Goal: Task Accomplishment & Management: Manage account settings

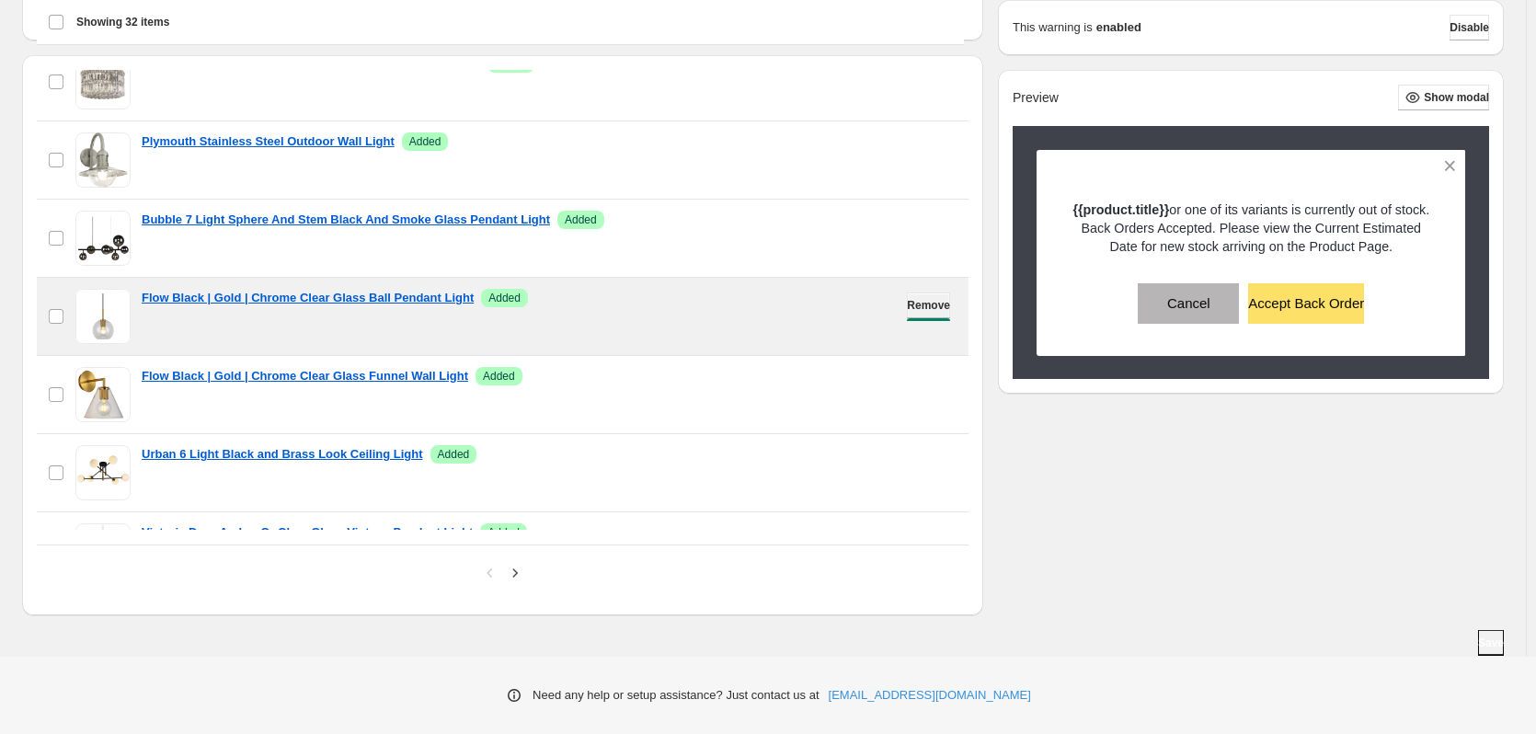
scroll to position [111, 0]
click at [921, 306] on span "Remove" at bounding box center [928, 306] width 43 height 15
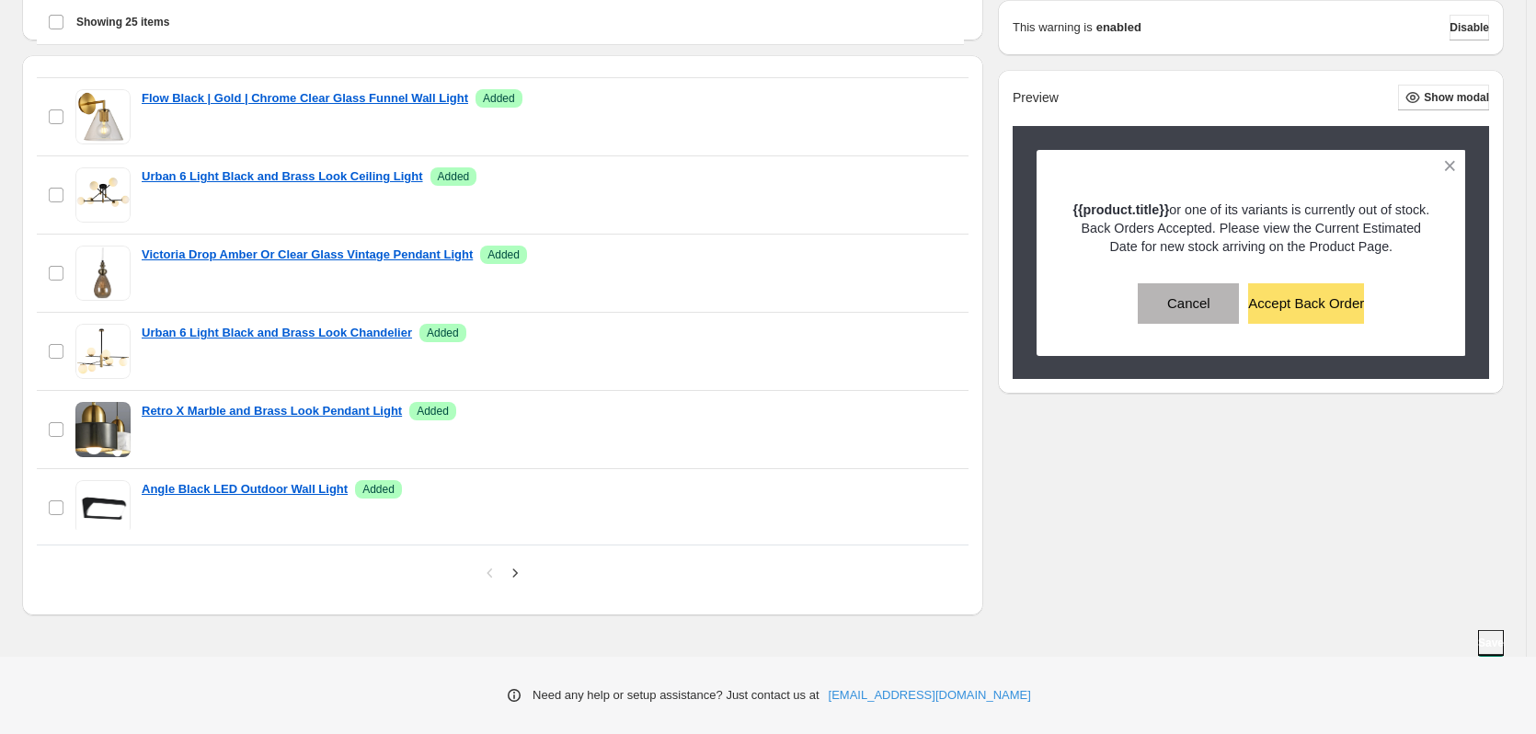
scroll to position [550, 0]
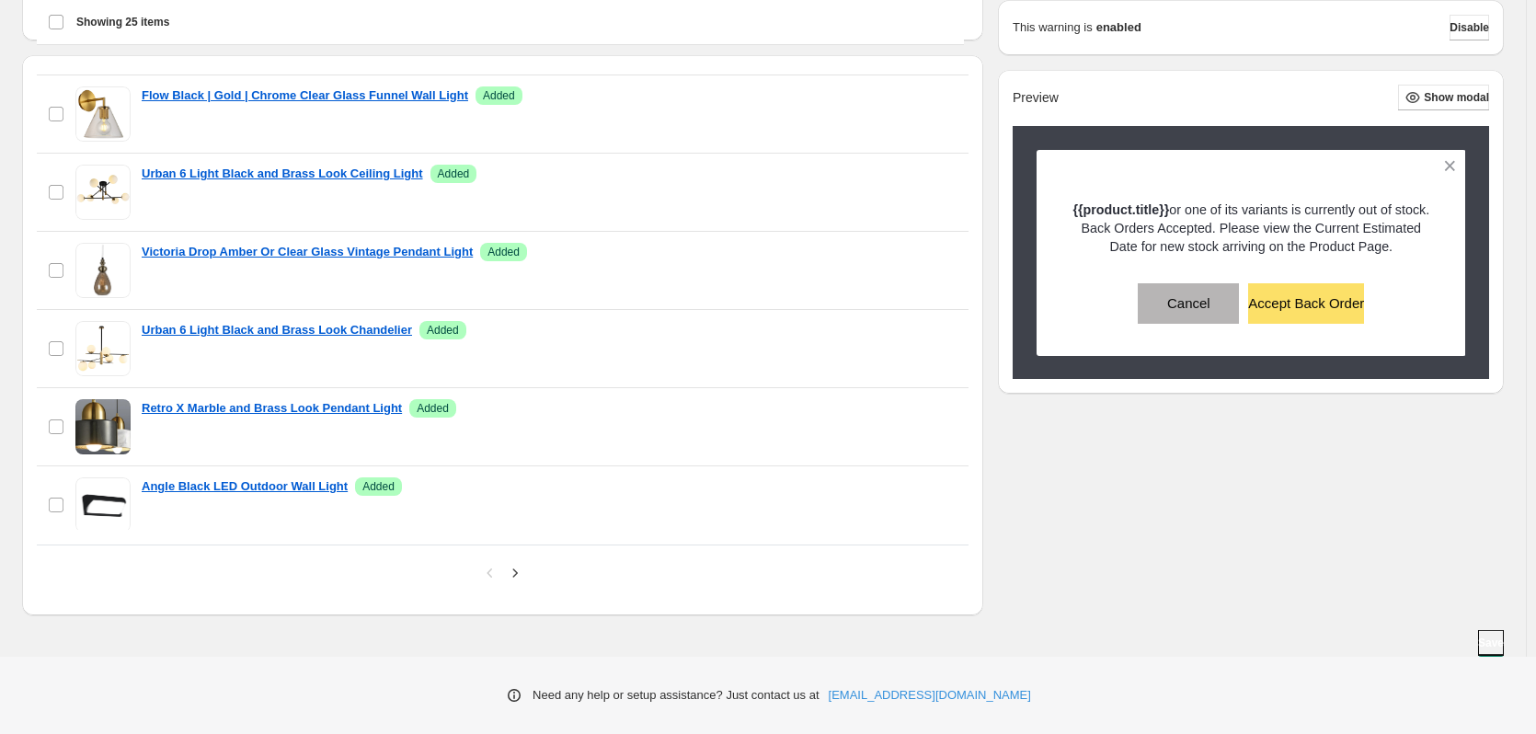
click at [1478, 643] on button "Save" at bounding box center [1491, 643] width 26 height 26
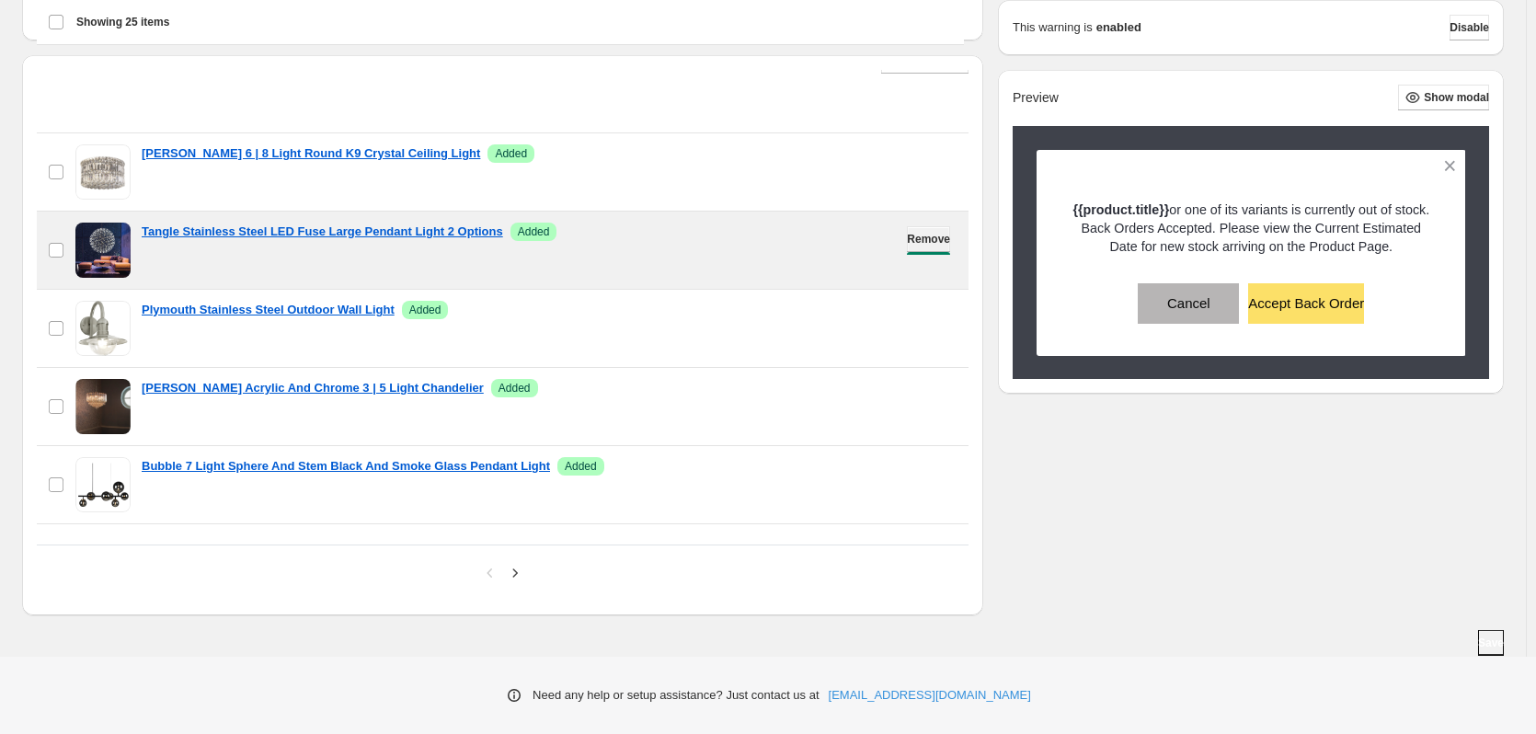
scroll to position [21, 0]
click at [907, 239] on span "Remove" at bounding box center [928, 240] width 43 height 15
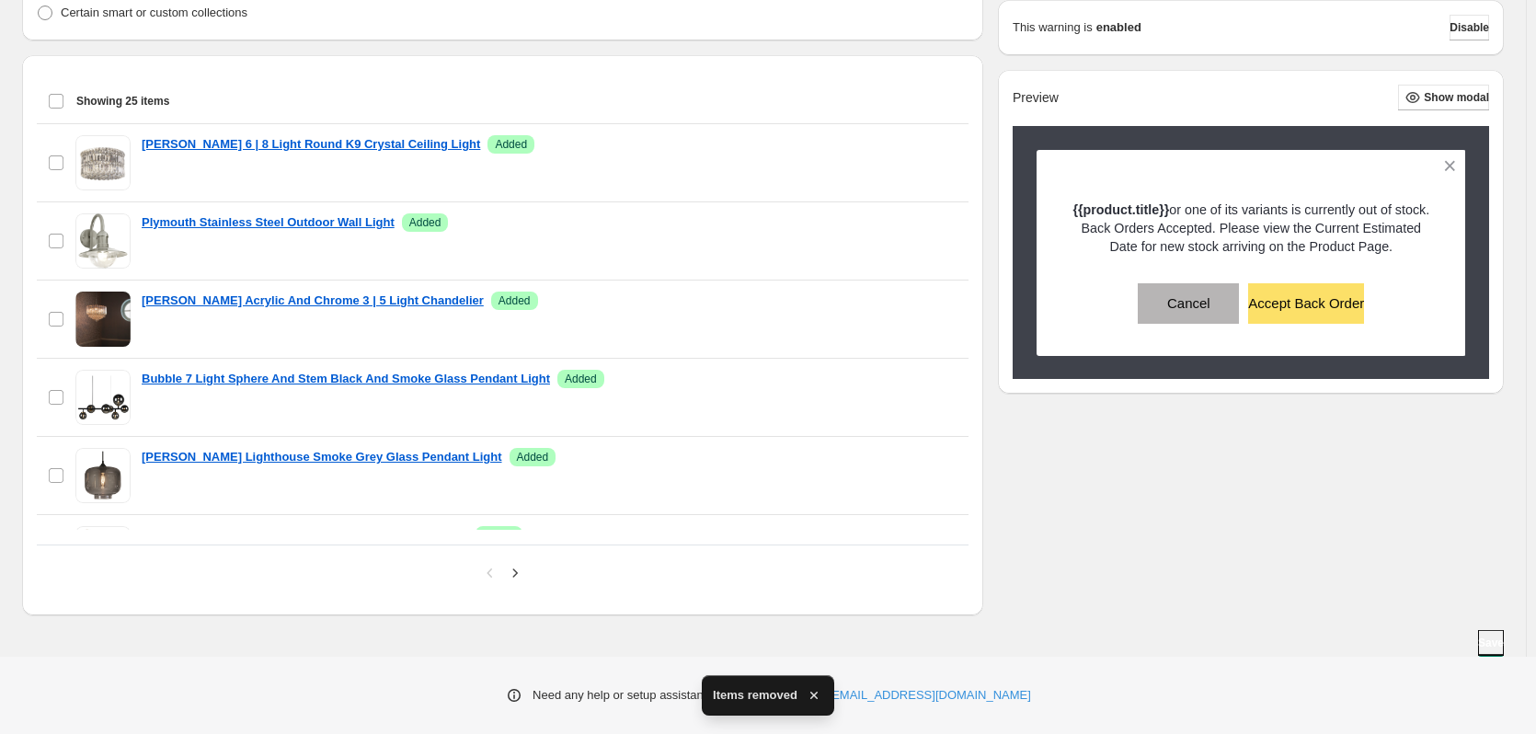
scroll to position [32, 0]
click at [1479, 646] on span "Save" at bounding box center [1491, 643] width 26 height 15
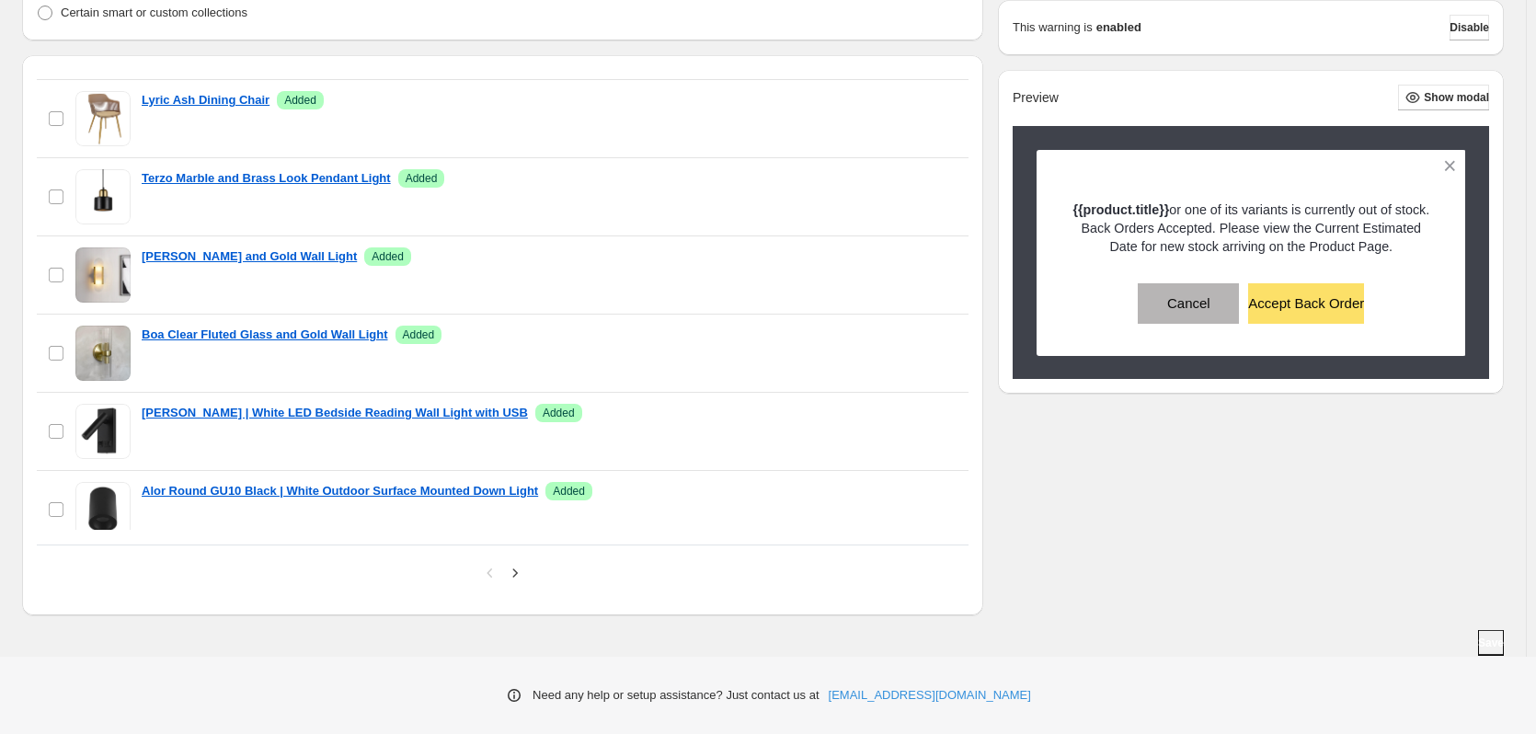
scroll to position [1485, 0]
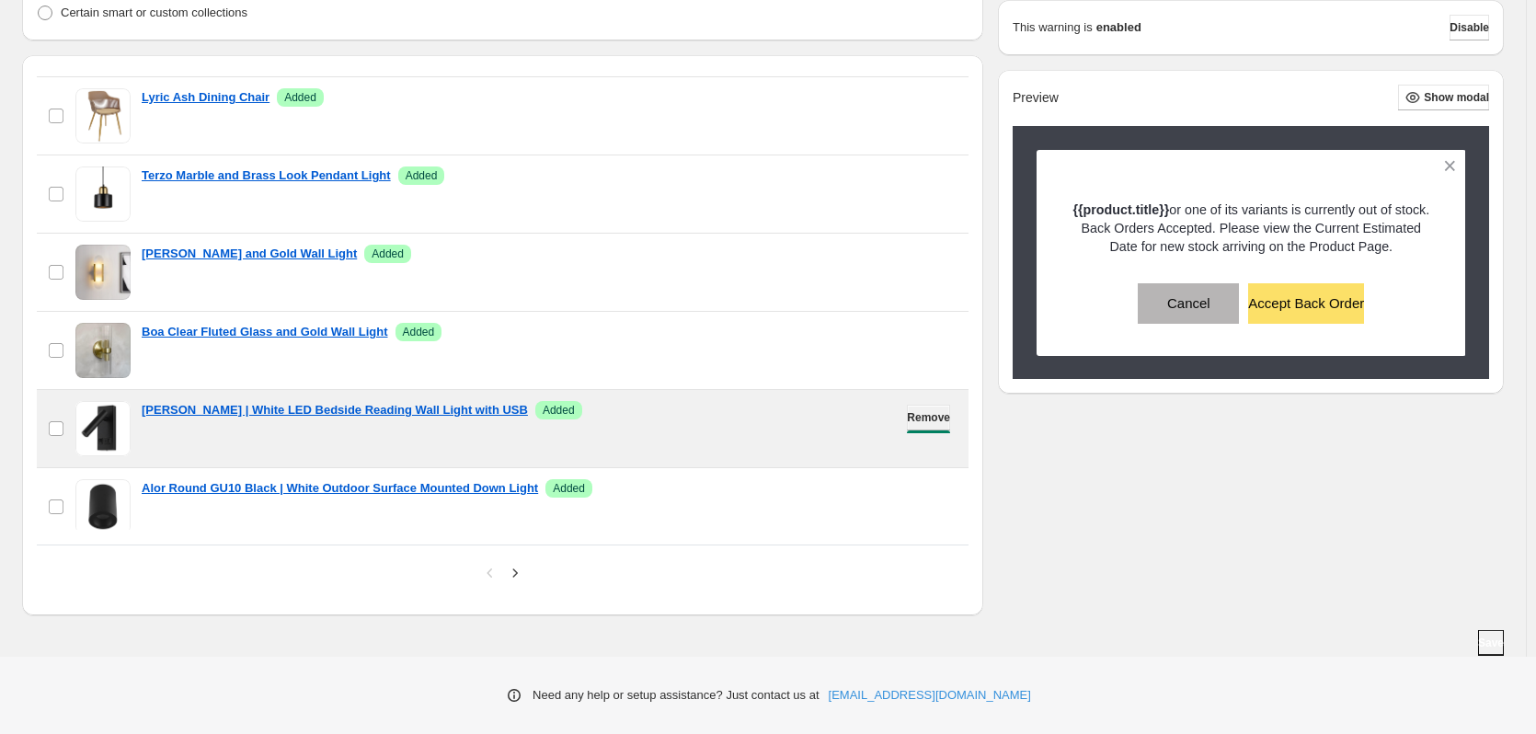
click at [907, 418] on span "Remove" at bounding box center [928, 417] width 43 height 15
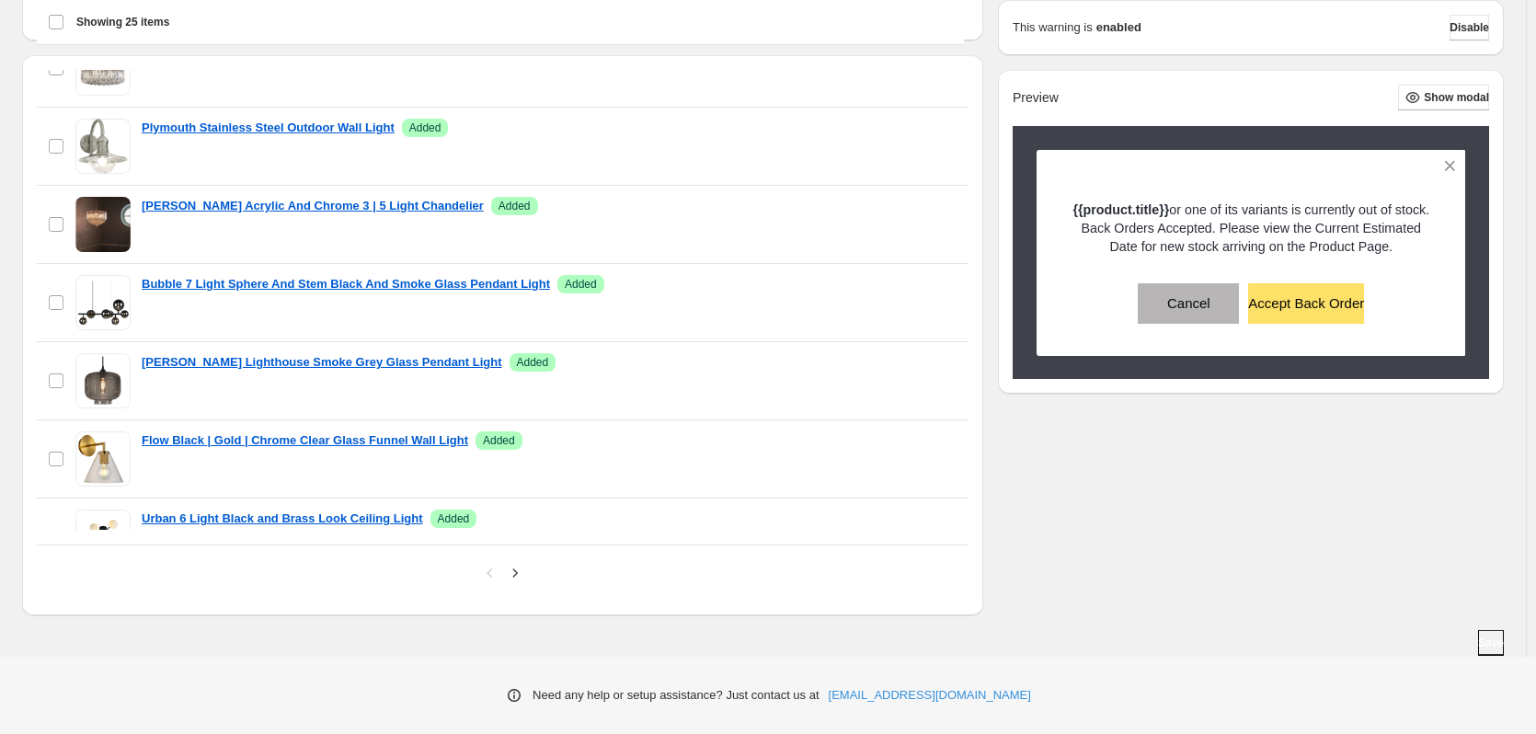
scroll to position [0, 0]
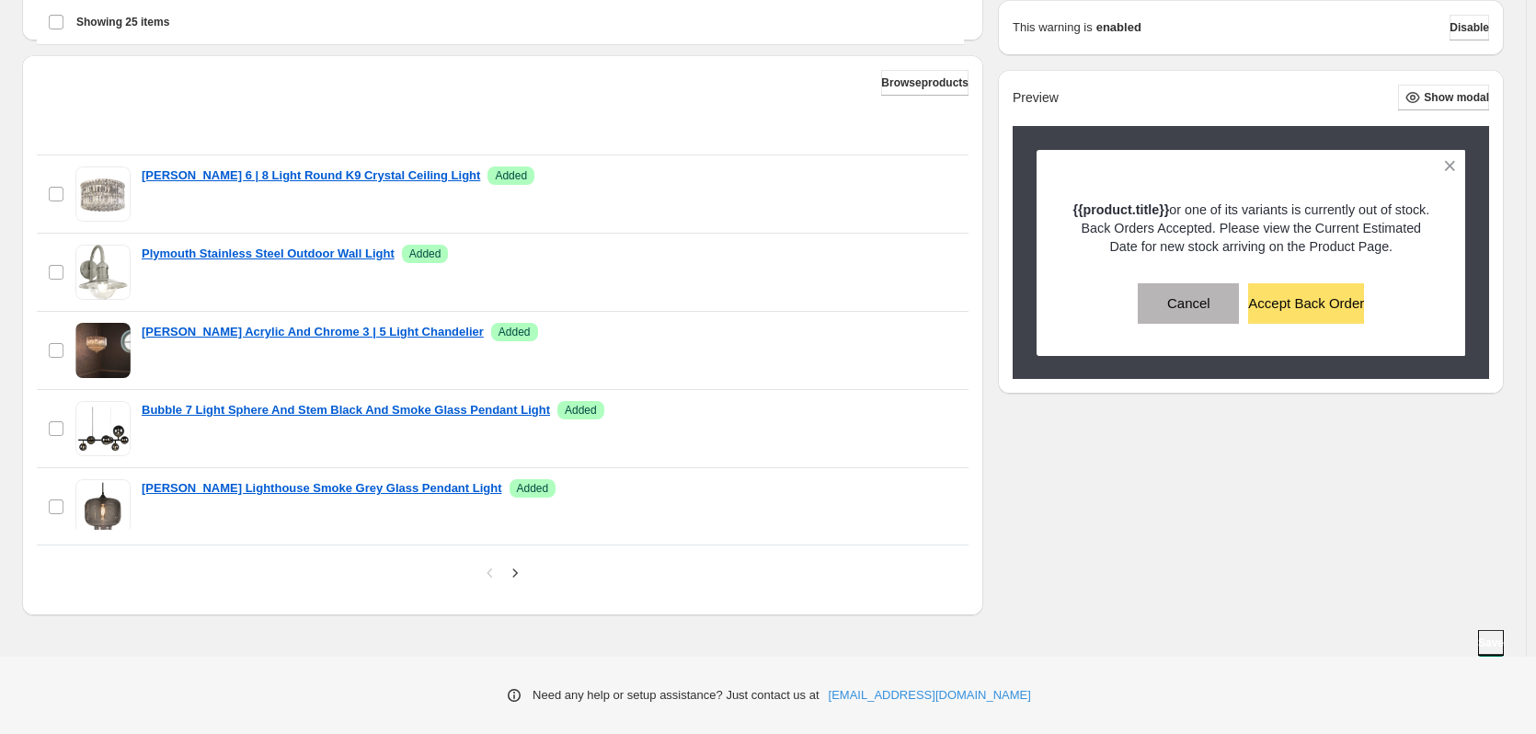
click at [1485, 648] on span "Save" at bounding box center [1491, 643] width 26 height 15
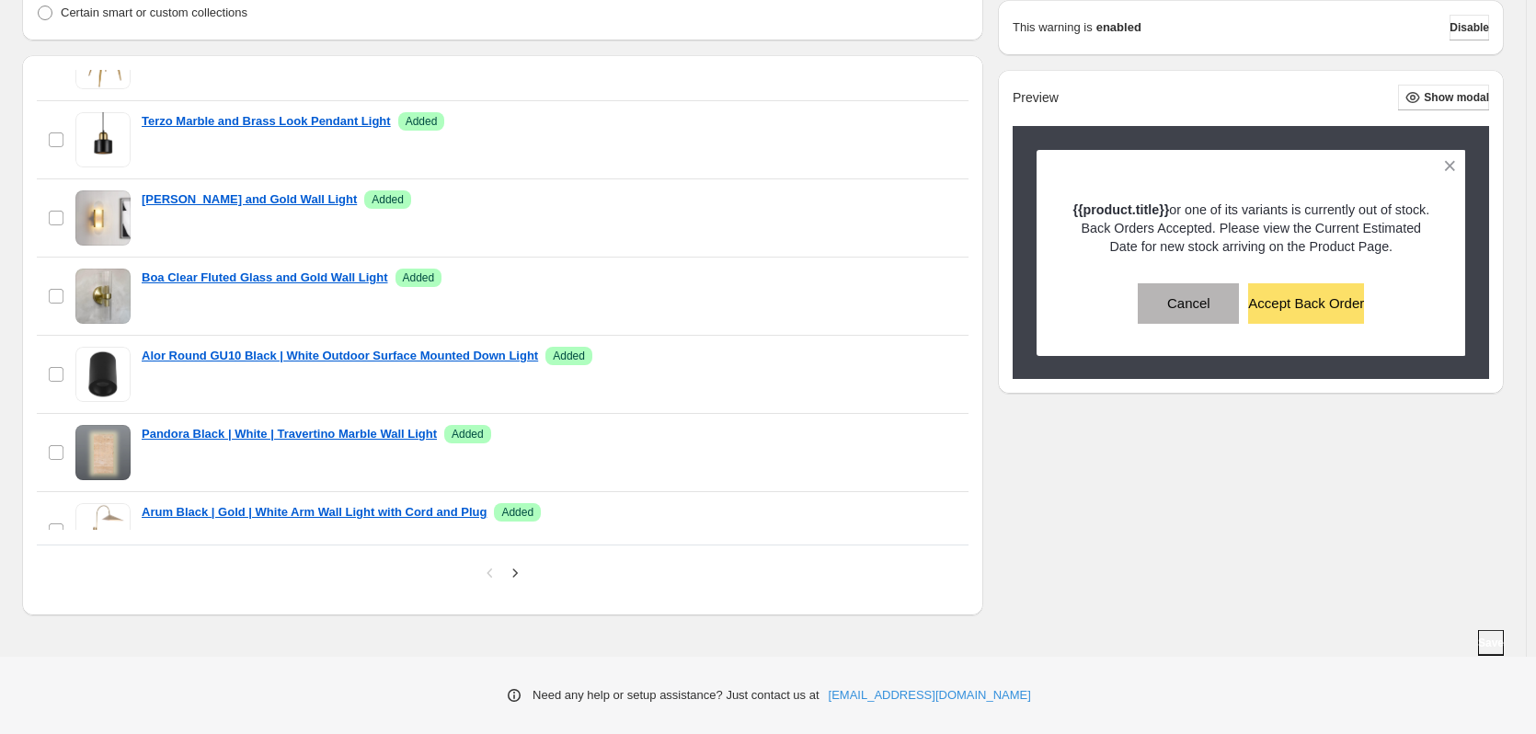
scroll to position [1566, 0]
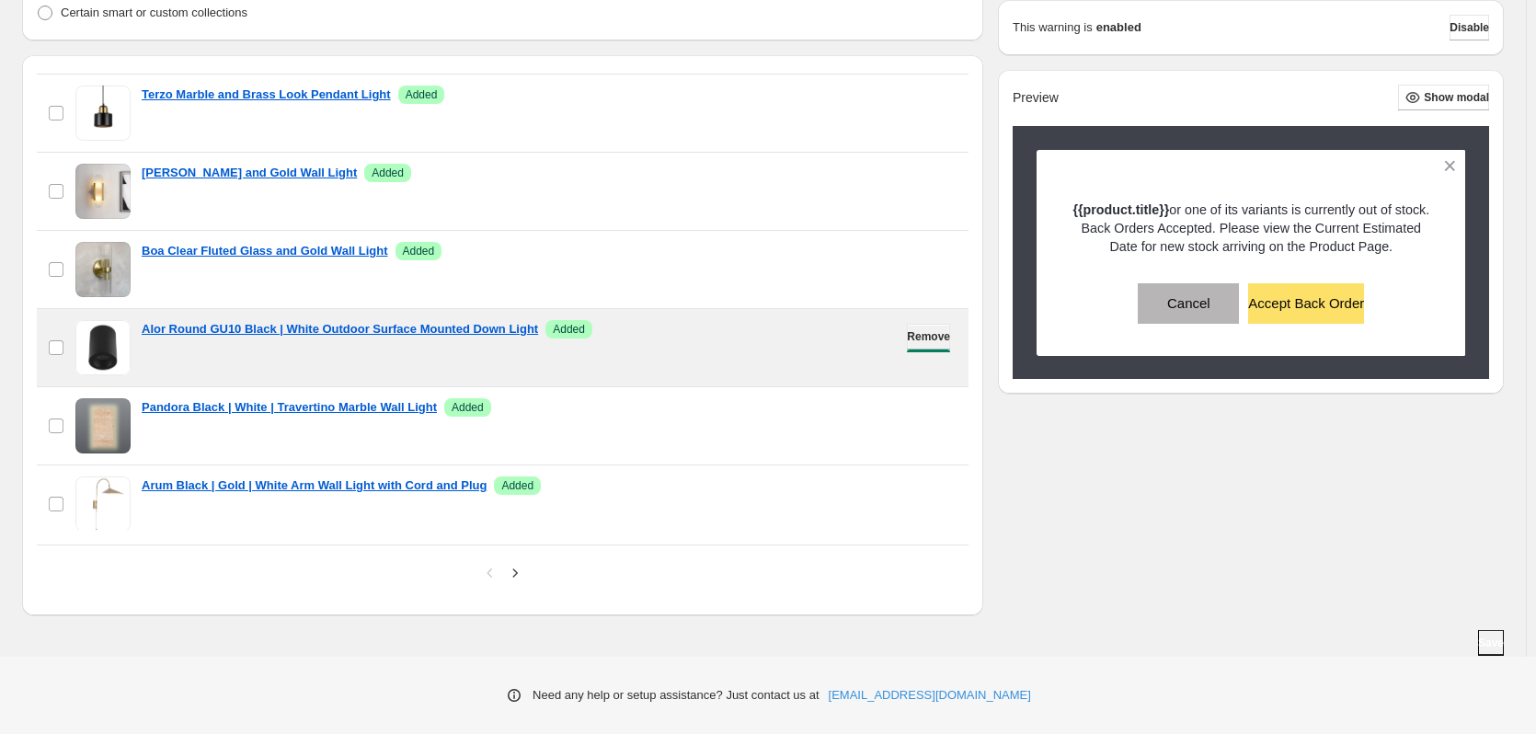
click at [907, 339] on span "Remove" at bounding box center [928, 336] width 43 height 15
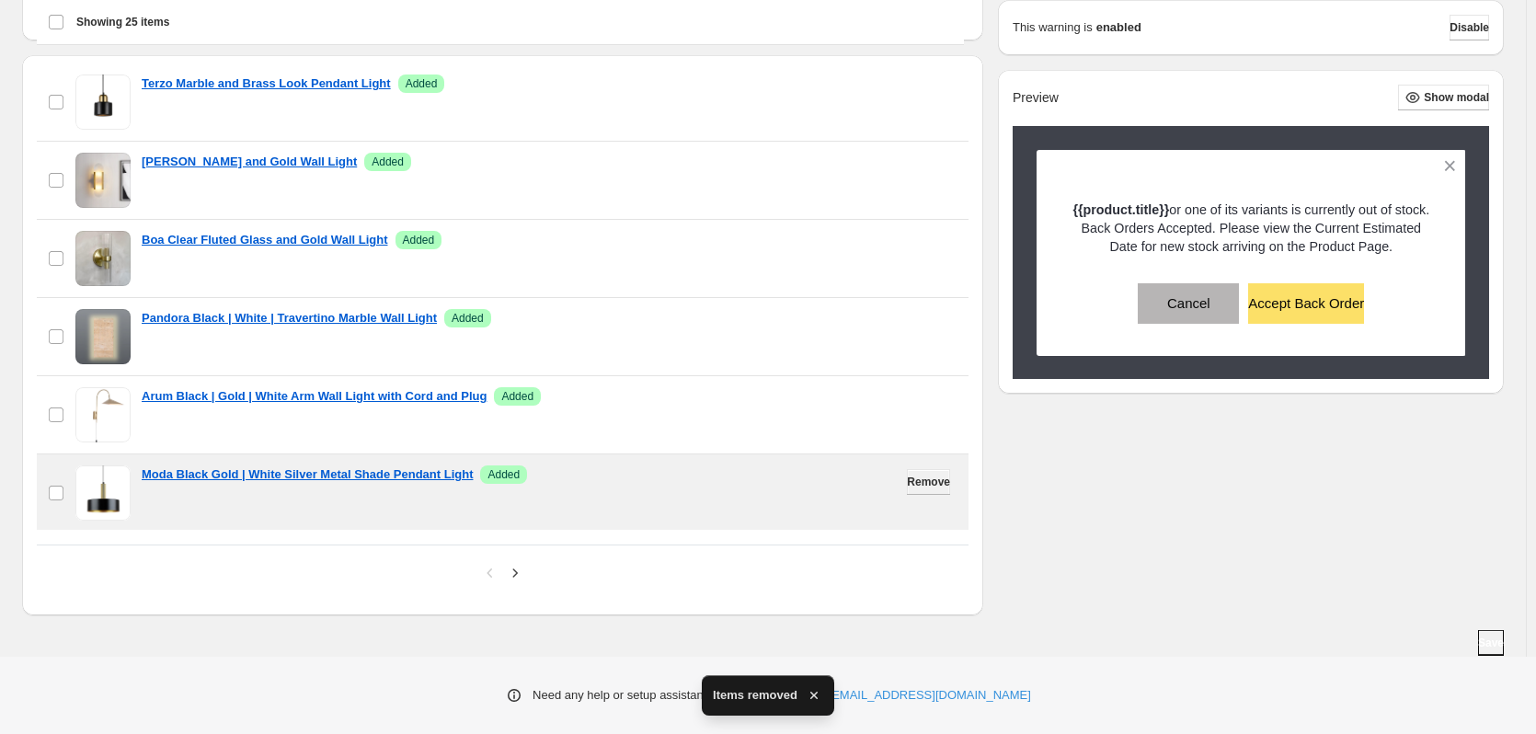
scroll to position [1579, 0]
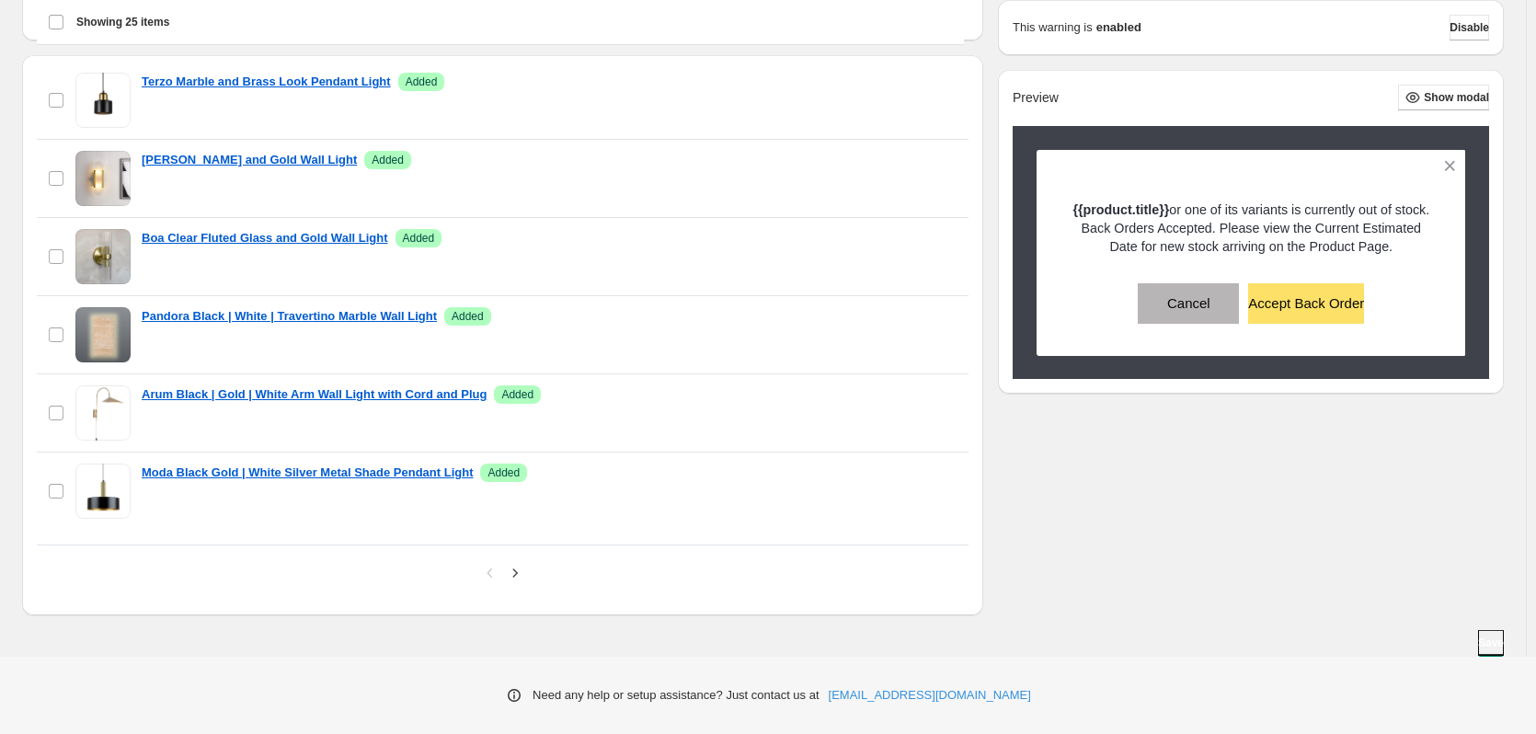
click at [1484, 642] on span "Save" at bounding box center [1491, 643] width 26 height 15
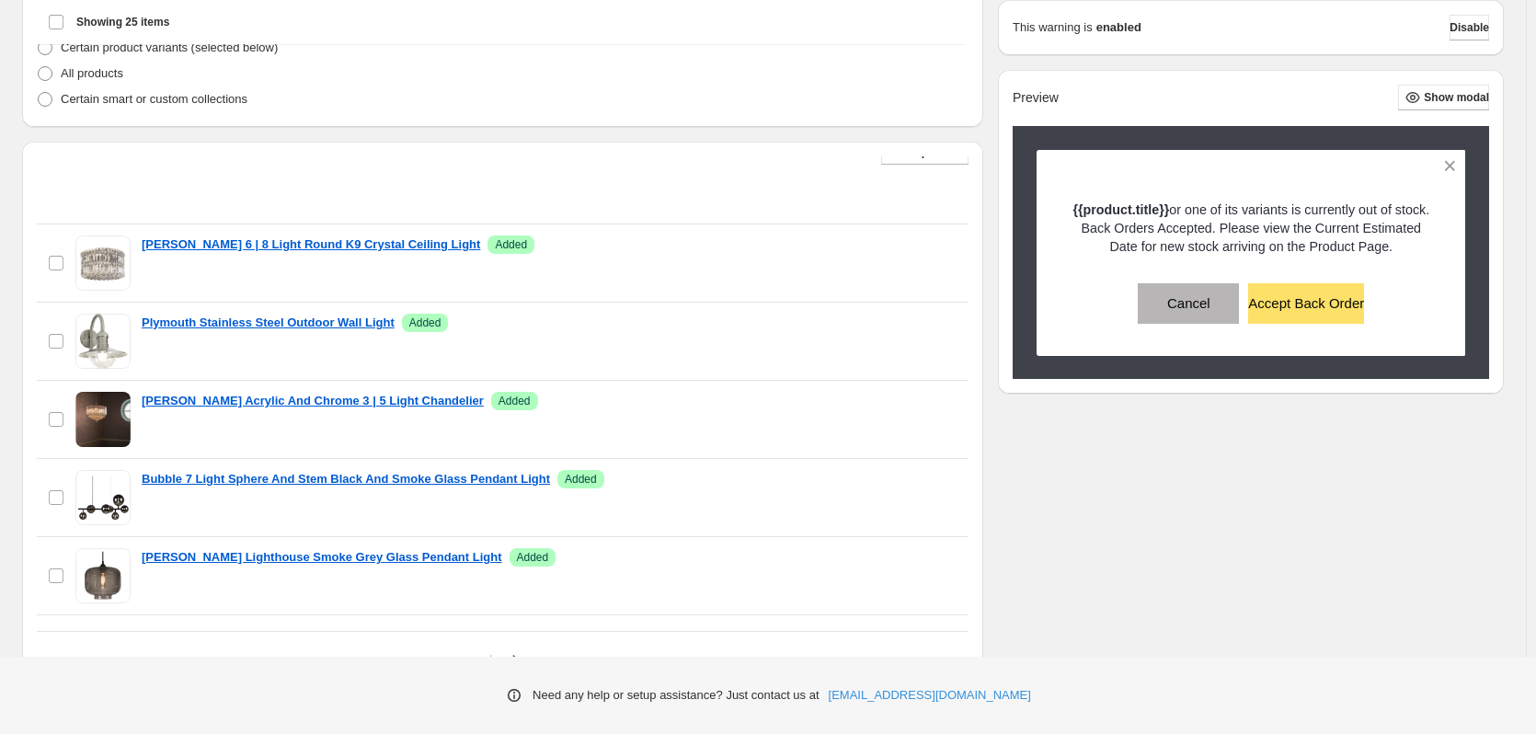
scroll to position [0, 0]
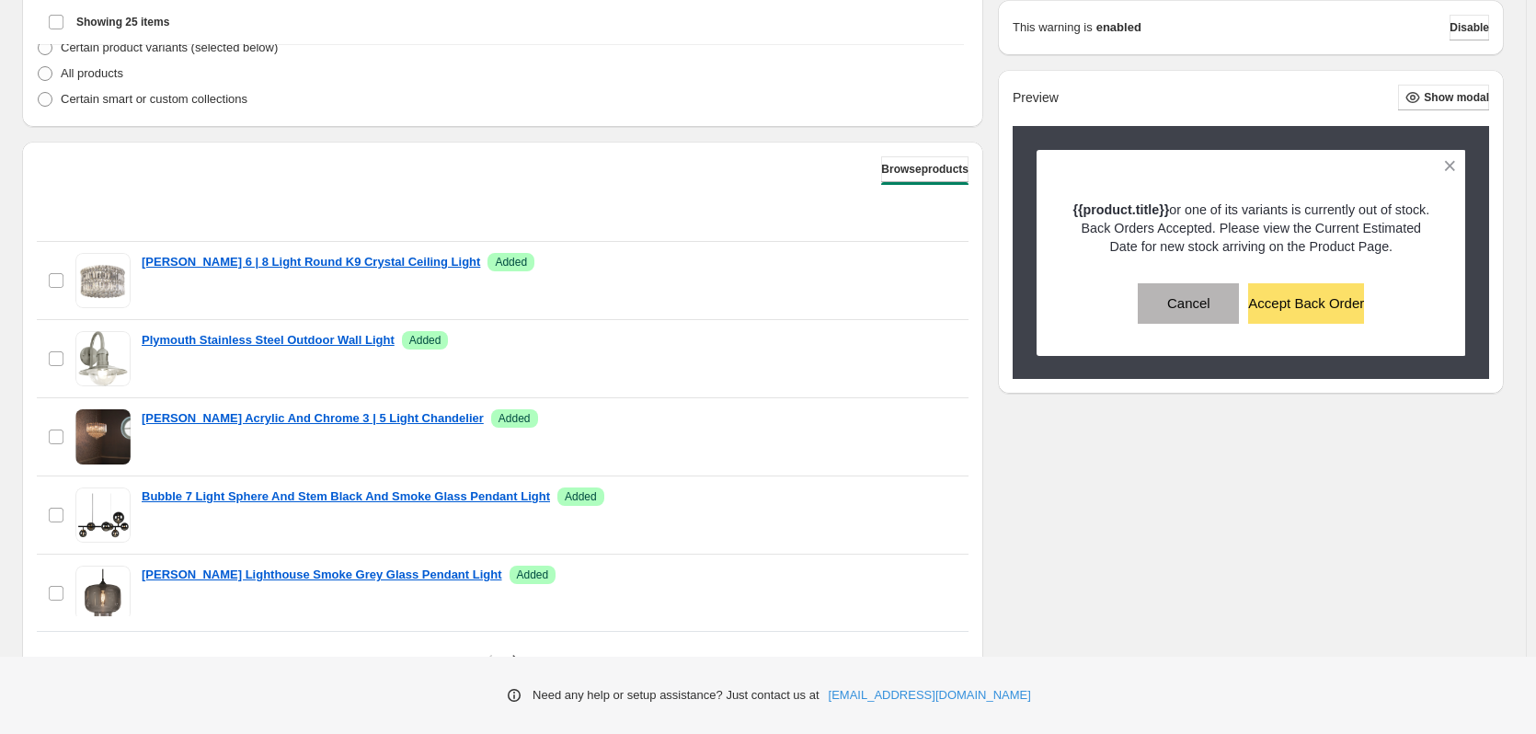
click at [914, 166] on span "Browse products" at bounding box center [924, 169] width 87 height 15
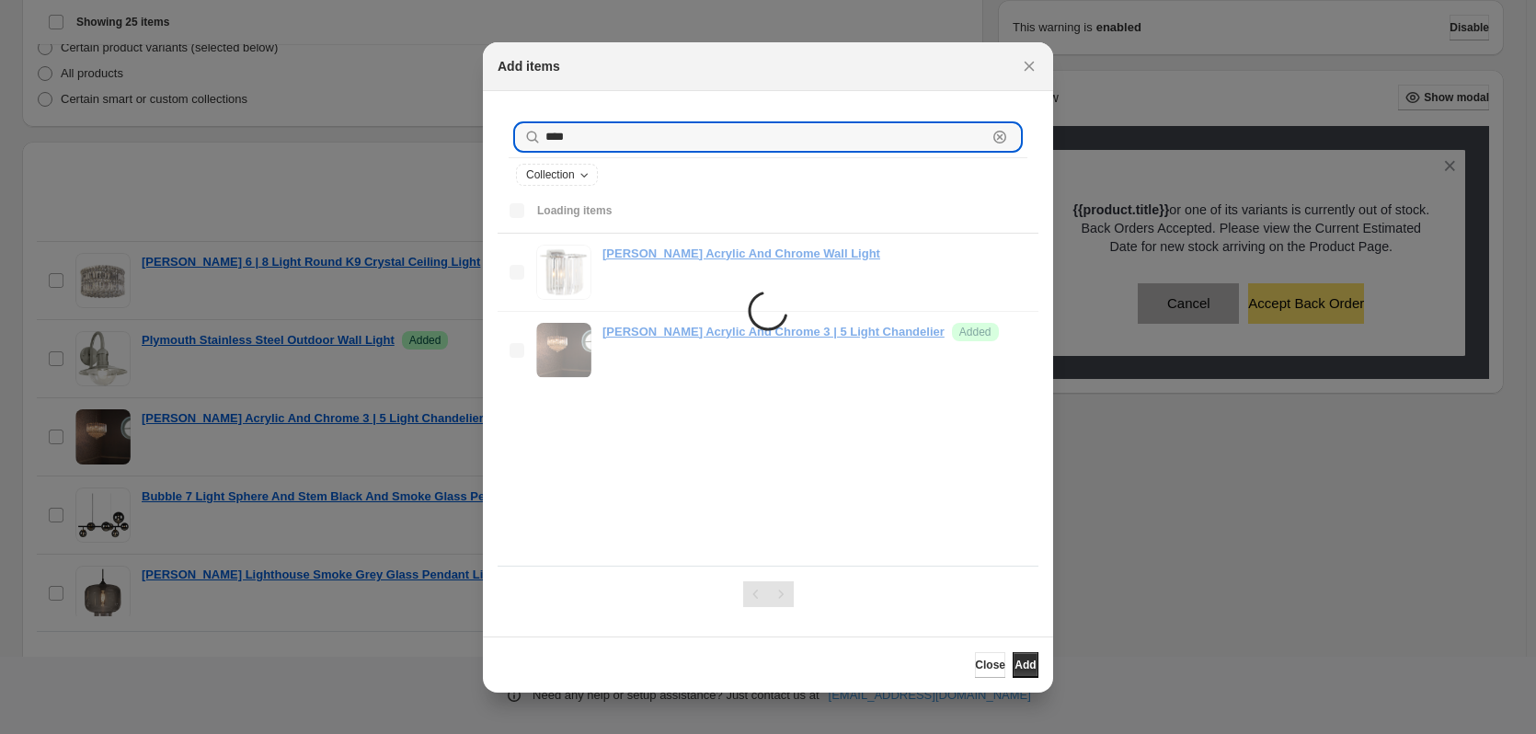
drag, startPoint x: 601, startPoint y: 134, endPoint x: 537, endPoint y: 139, distance: 63.6
click at [537, 139] on div "**** Clear" at bounding box center [768, 137] width 504 height 26
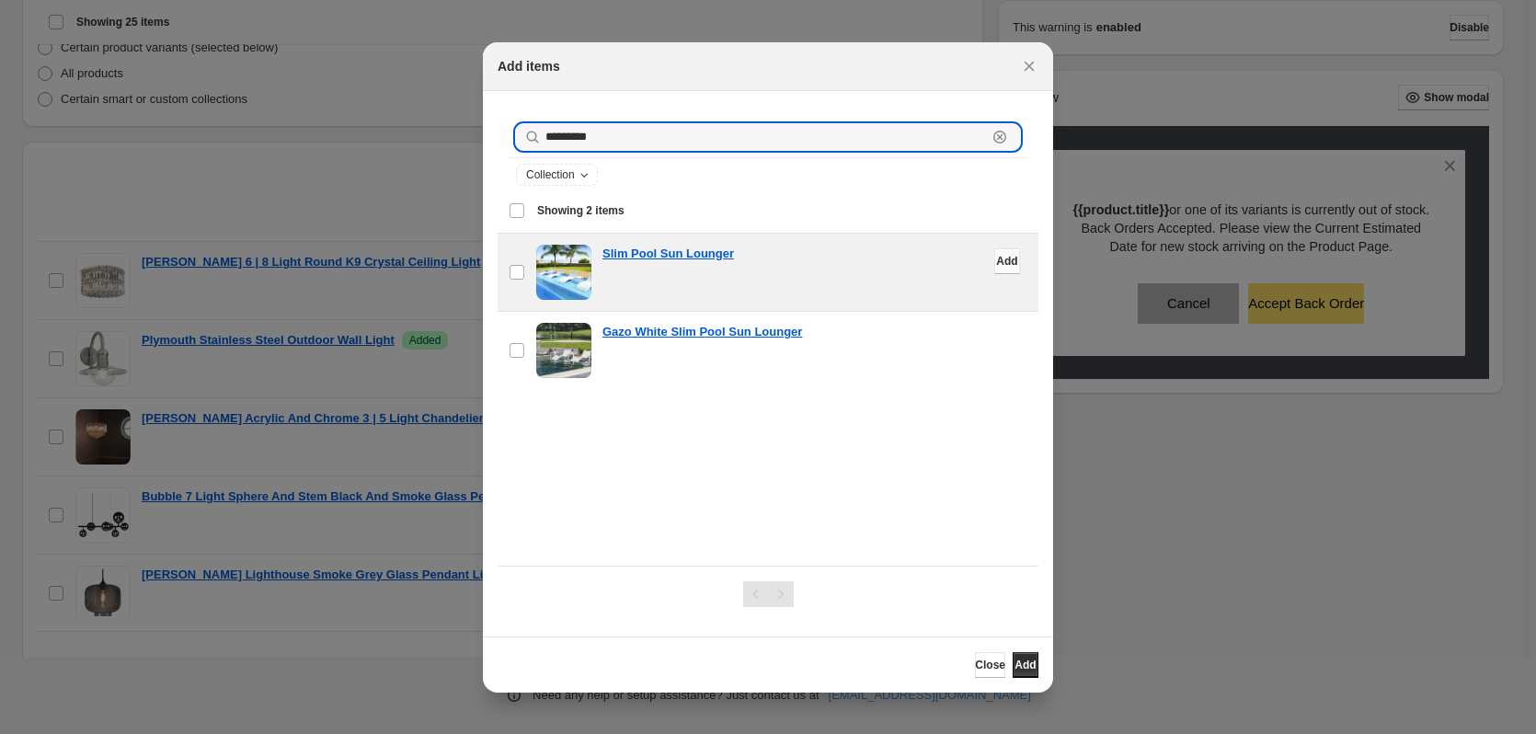
type input "*********"
click at [996, 263] on span "Add" at bounding box center [1006, 261] width 21 height 15
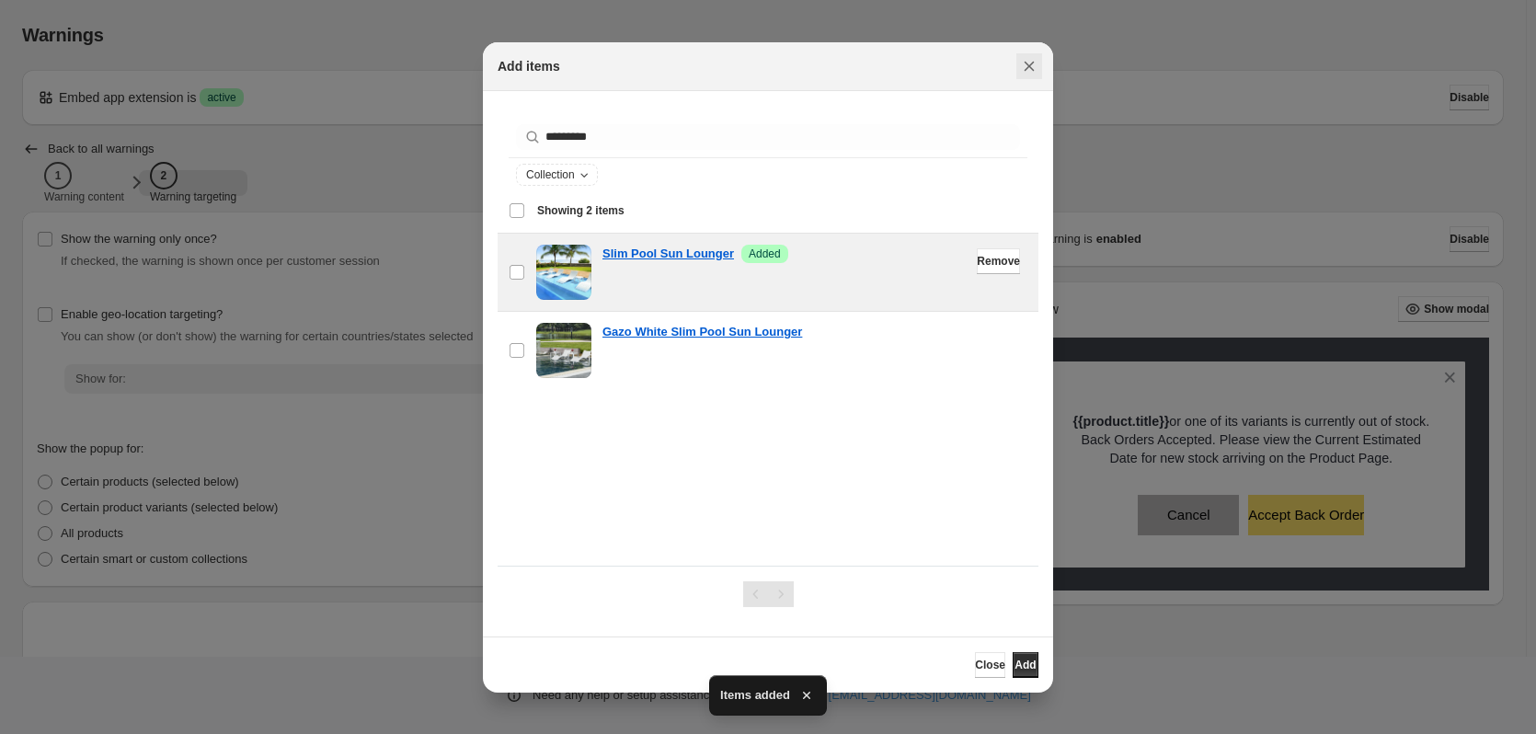
click at [1032, 60] on icon "Close" at bounding box center [1029, 66] width 18 height 18
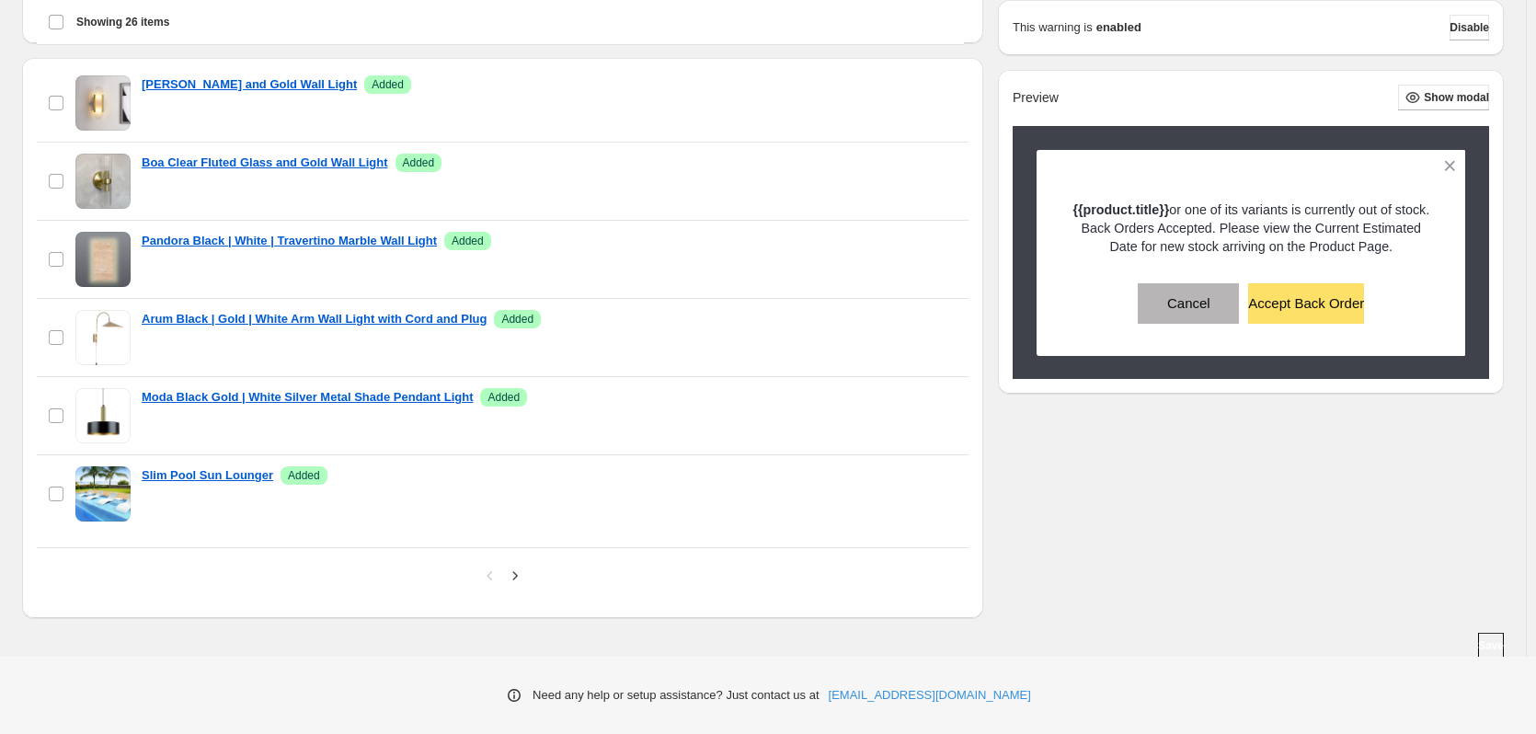
scroll to position [547, 0]
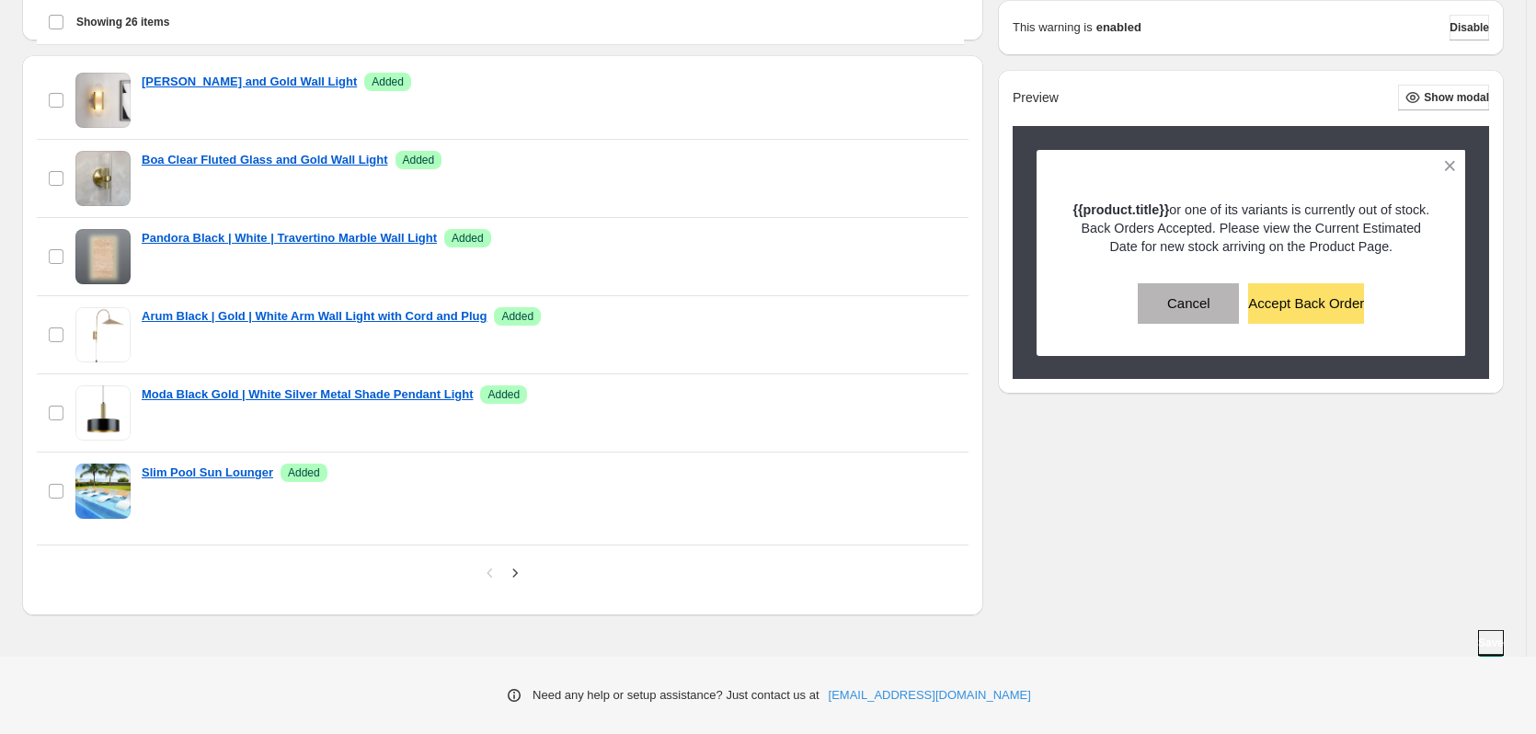
click at [1488, 646] on span "Save" at bounding box center [1491, 643] width 26 height 15
